Goal: Information Seeking & Learning: Learn about a topic

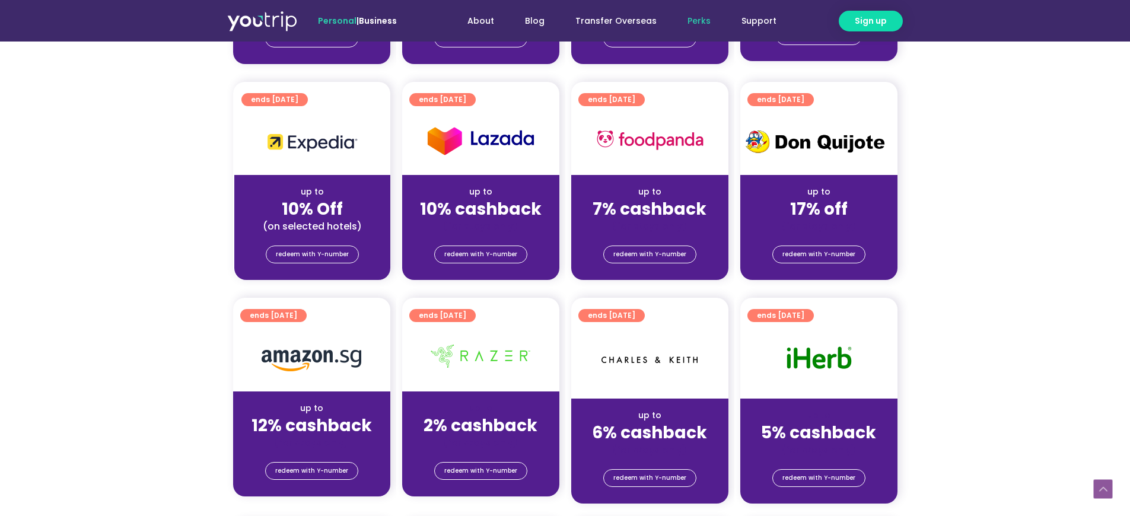
scroll to position [652, 0]
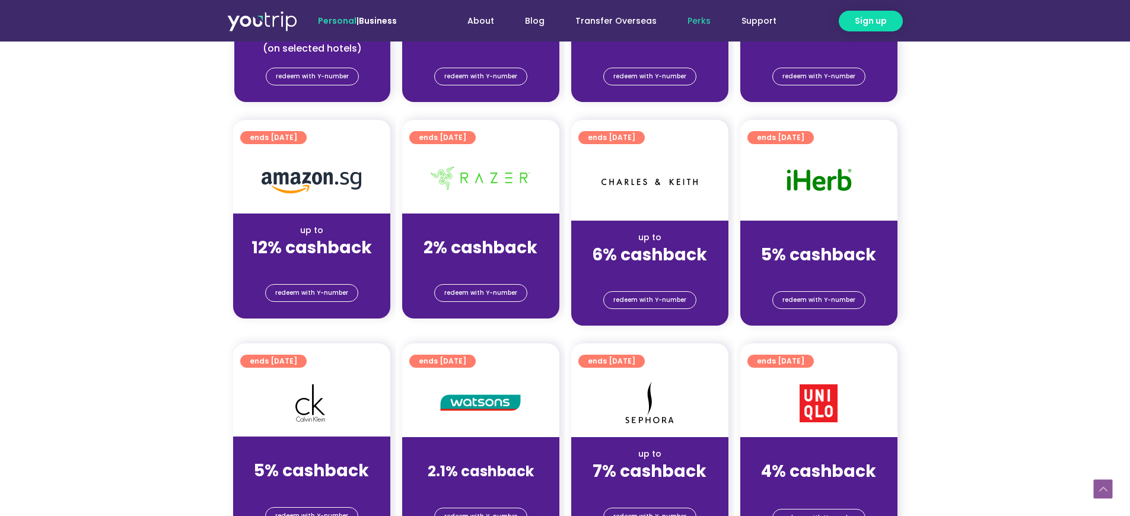
click at [826, 227] on div "up to 5% cashback (for stays only)" at bounding box center [818, 250] width 157 height 58
click at [823, 174] on img at bounding box center [818, 179] width 75 height 27
click at [792, 140] on span "ends [DATE]" at bounding box center [780, 137] width 47 height 13
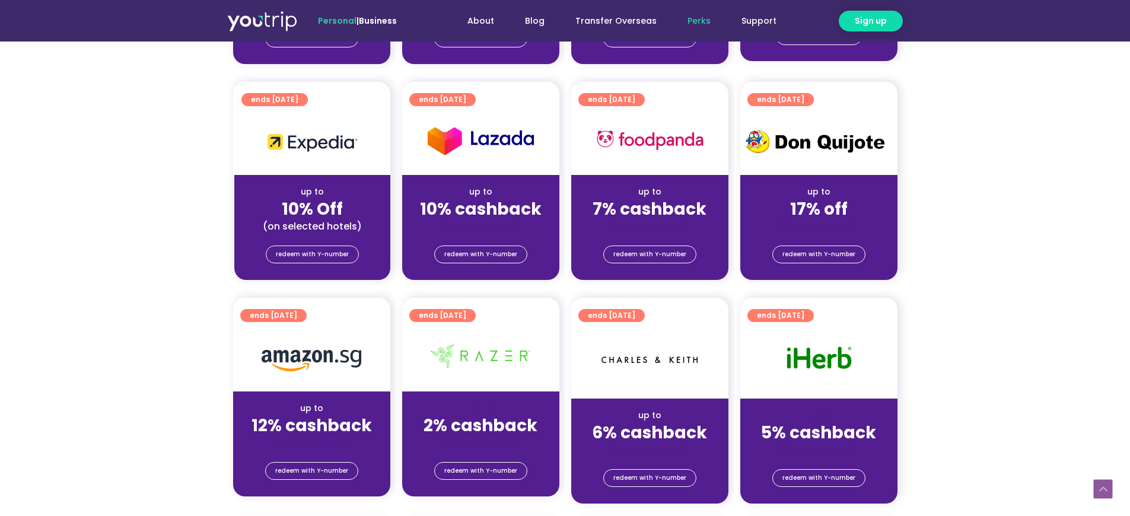
scroll to position [712, 0]
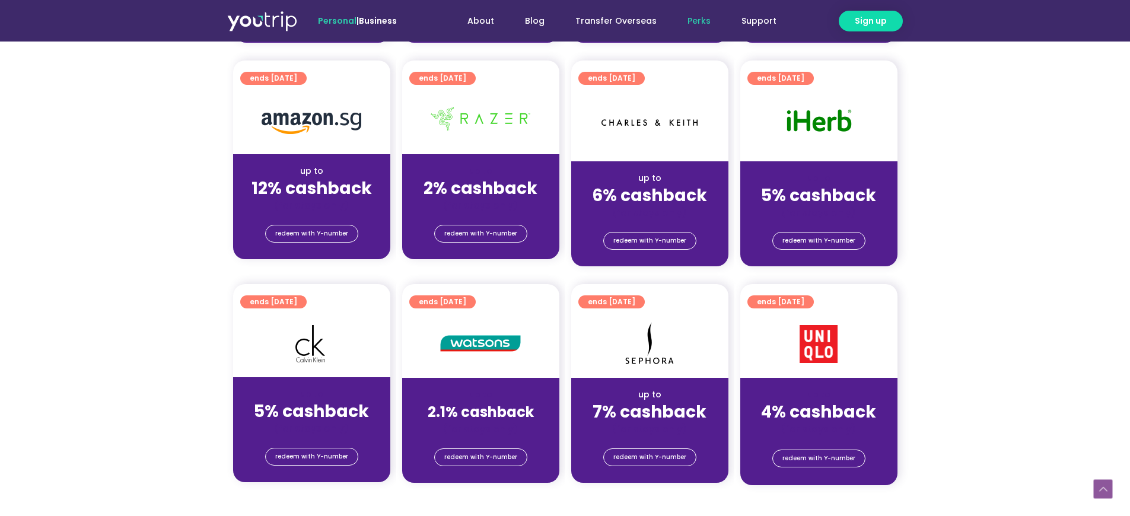
click at [807, 202] on strong "5% cashback" at bounding box center [818, 195] width 115 height 23
click at [785, 77] on span "ends [DATE]" at bounding box center [780, 78] width 47 height 13
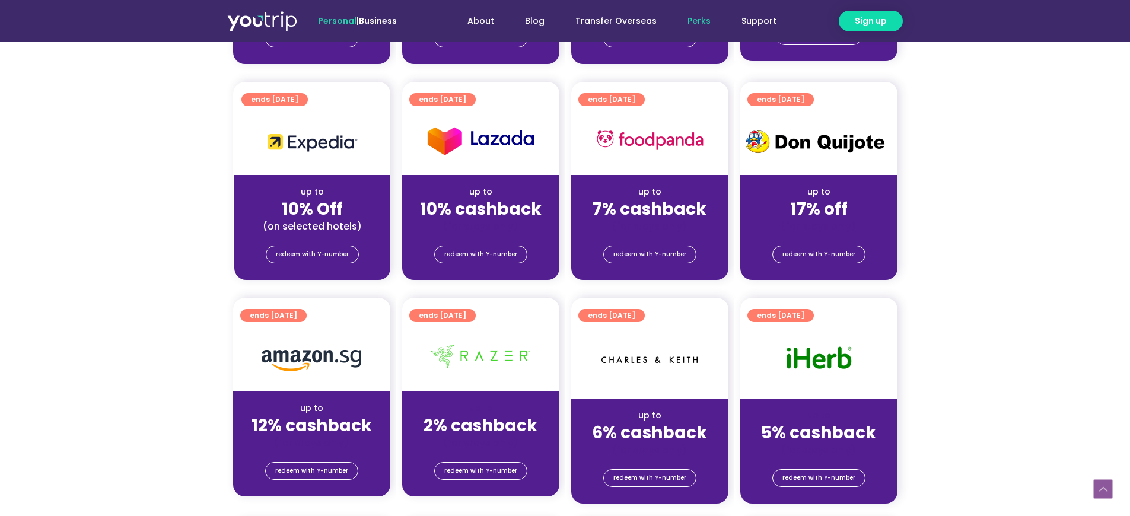
scroll to position [534, 0]
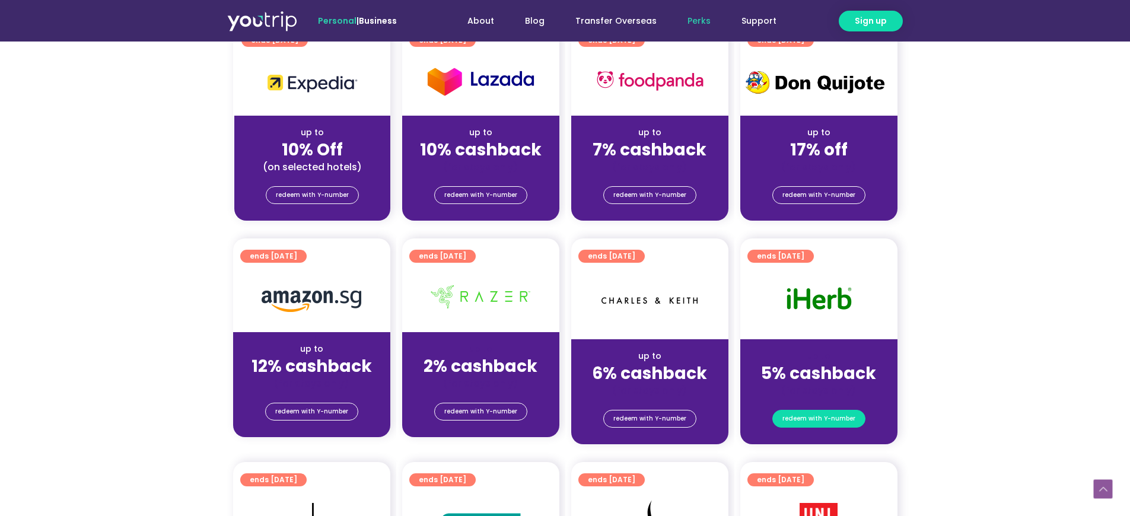
click at [816, 415] on span "redeem with Y-number" at bounding box center [818, 418] width 73 height 17
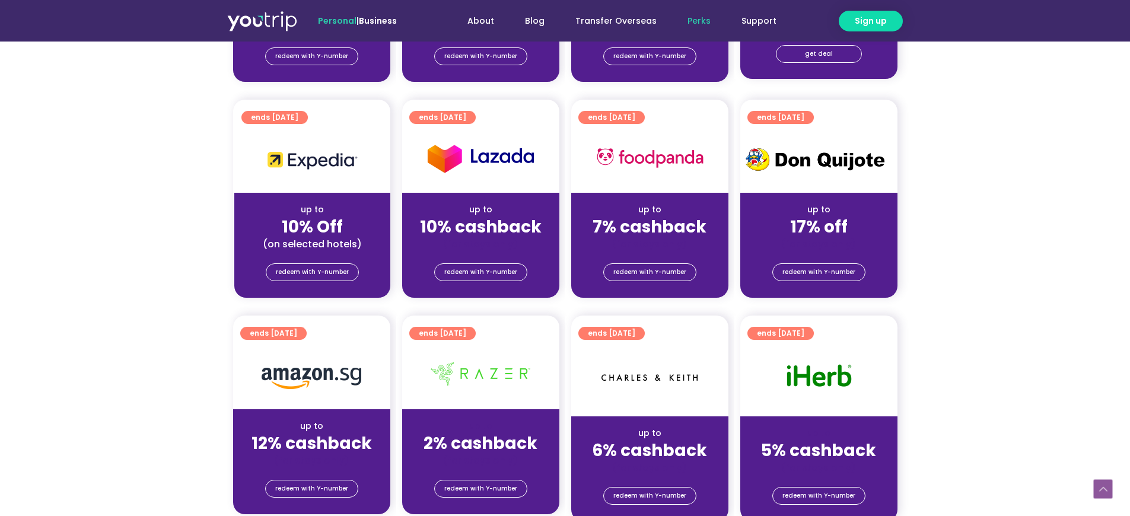
scroll to position [575, 0]
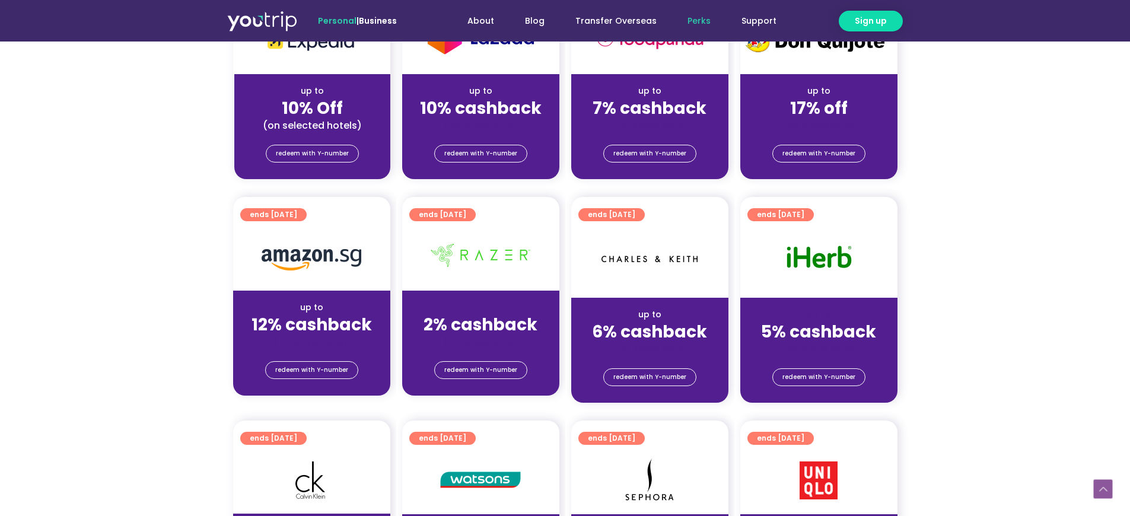
click at [807, 275] on div at bounding box center [818, 260] width 157 height 75
click at [774, 310] on div "up to" at bounding box center [819, 314] width 138 height 12
click at [771, 332] on strong "5% cashback" at bounding box center [818, 331] width 115 height 23
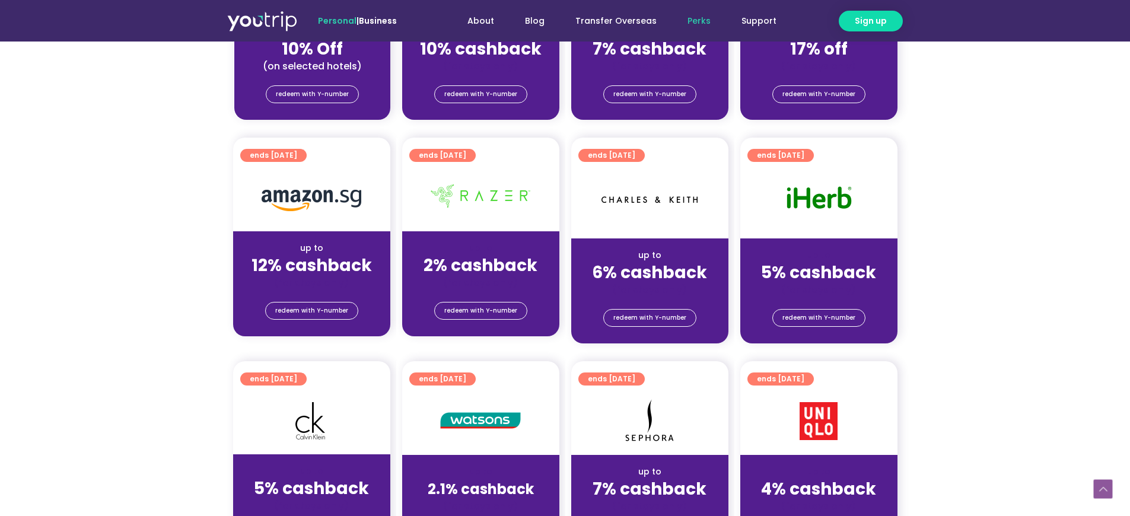
click at [772, 260] on div "up to" at bounding box center [819, 255] width 138 height 12
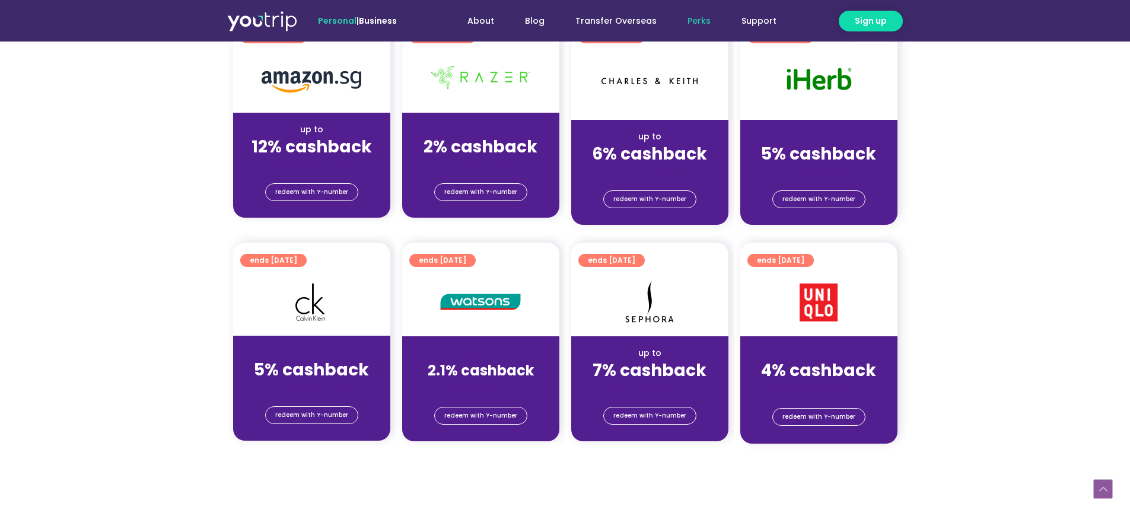
click at [964, 137] on section "ends [DATE] up to 12% cashback (for stays only) redeem with Y-number ends [DATE…" at bounding box center [565, 129] width 1130 height 220
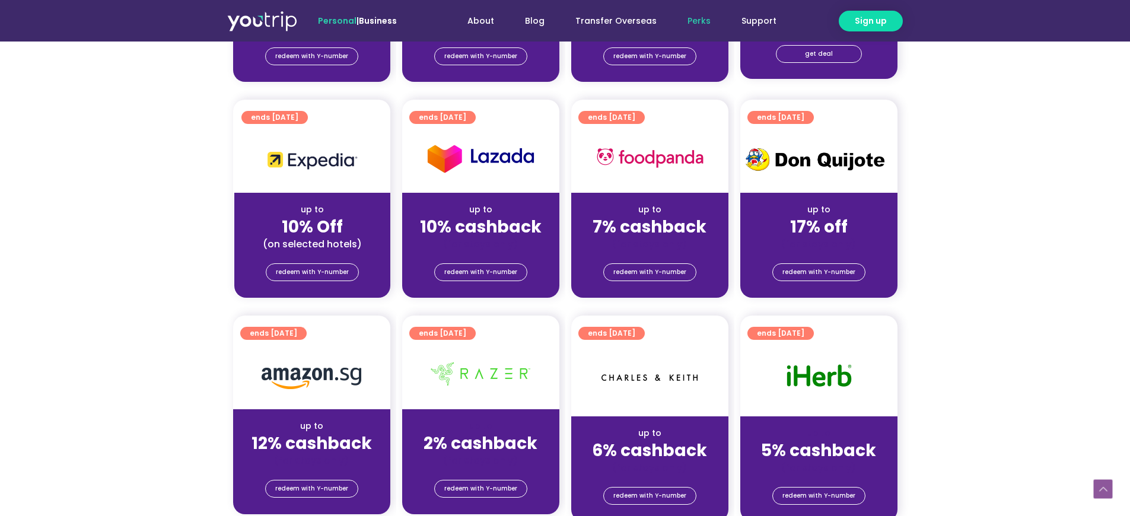
scroll to position [635, 0]
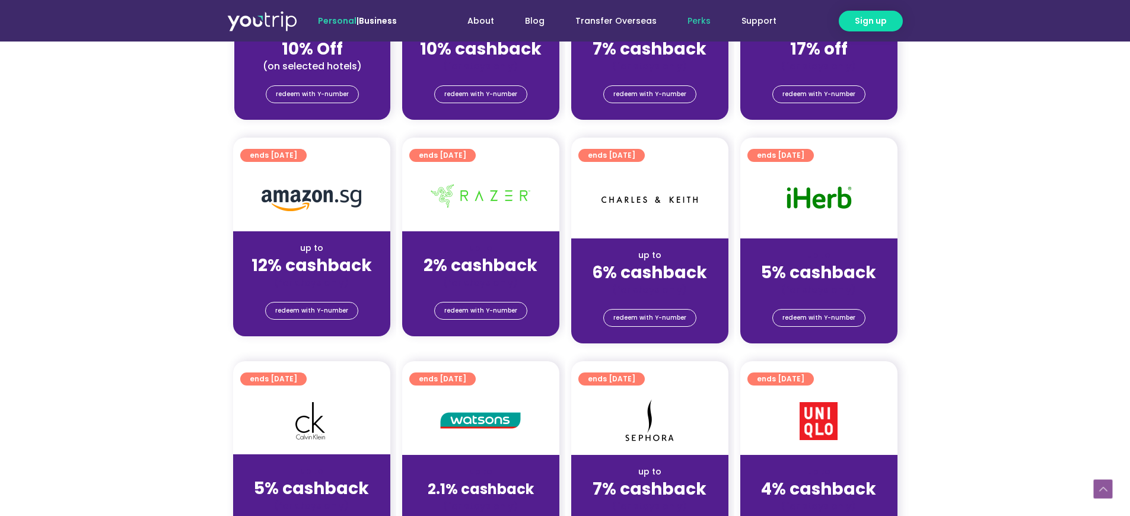
click at [809, 269] on strong "5% cashback" at bounding box center [818, 272] width 115 height 23
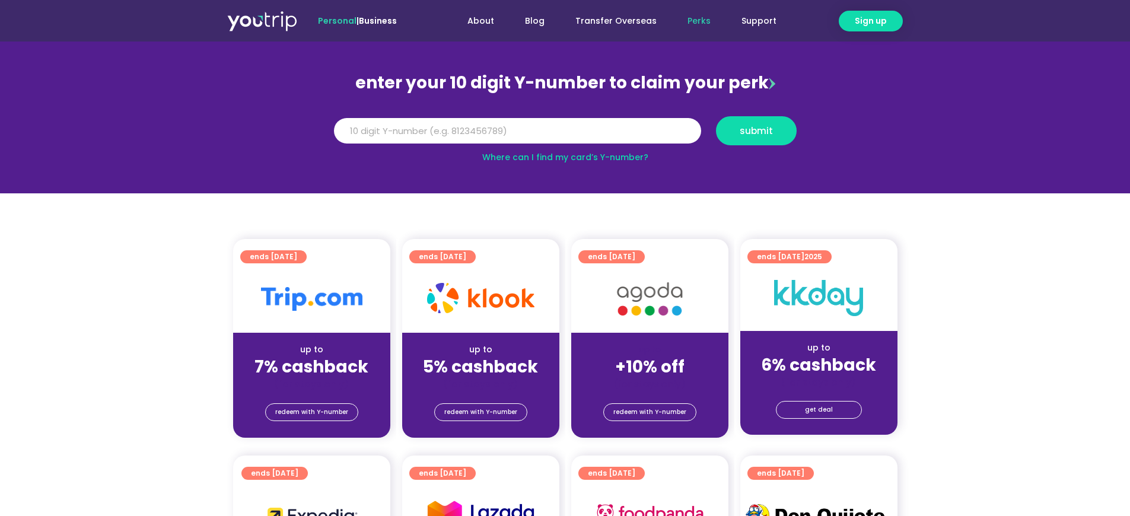
scroll to position [0, 0]
